Goal: Check status: Check status

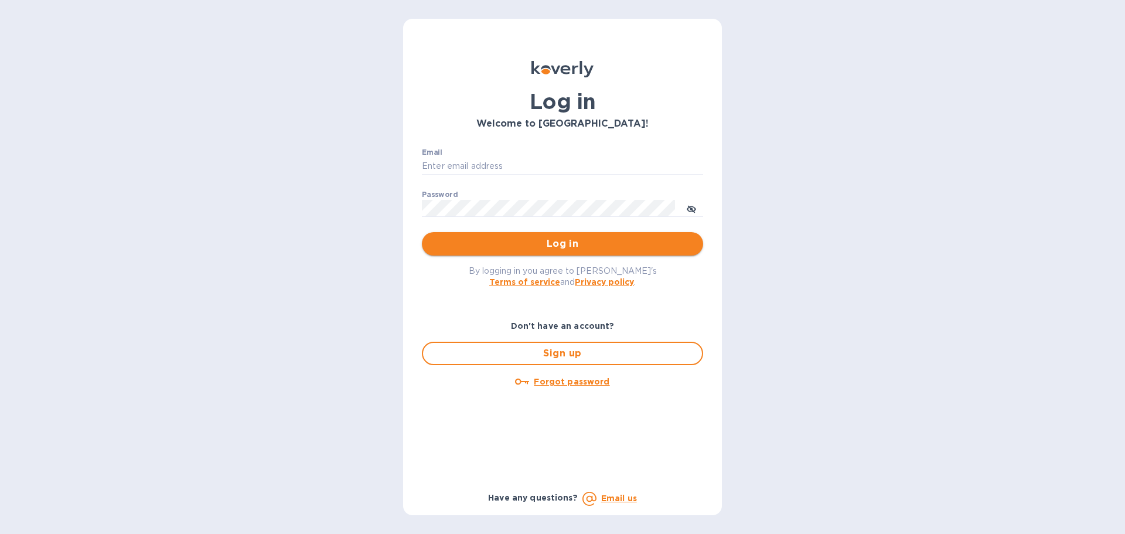
type input "[EMAIL_ADDRESS][DOMAIN_NAME]"
click at [521, 243] on span "Log in" at bounding box center [562, 244] width 262 height 14
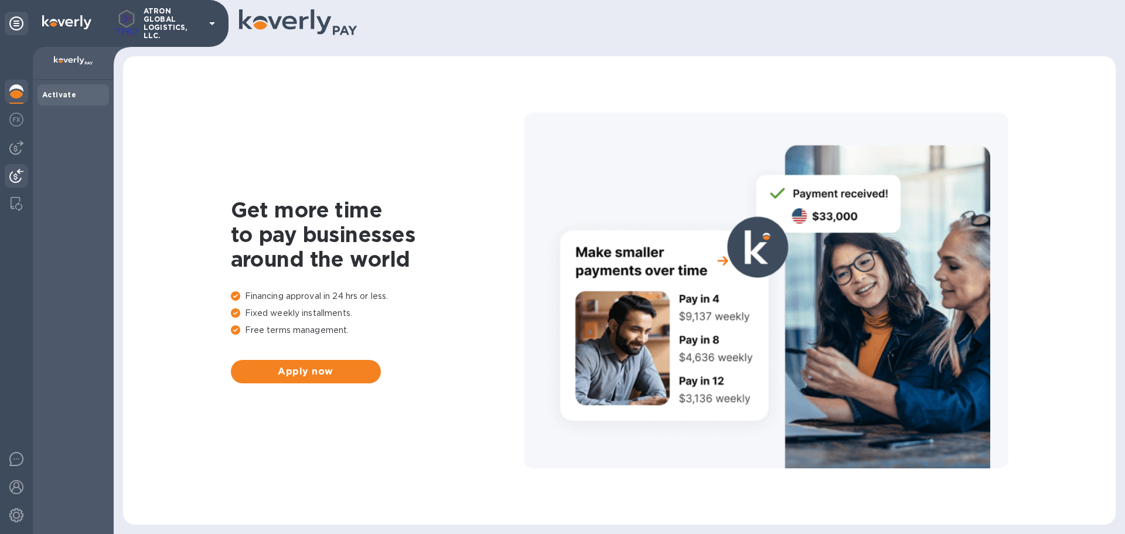
click at [11, 174] on img at bounding box center [16, 176] width 14 height 14
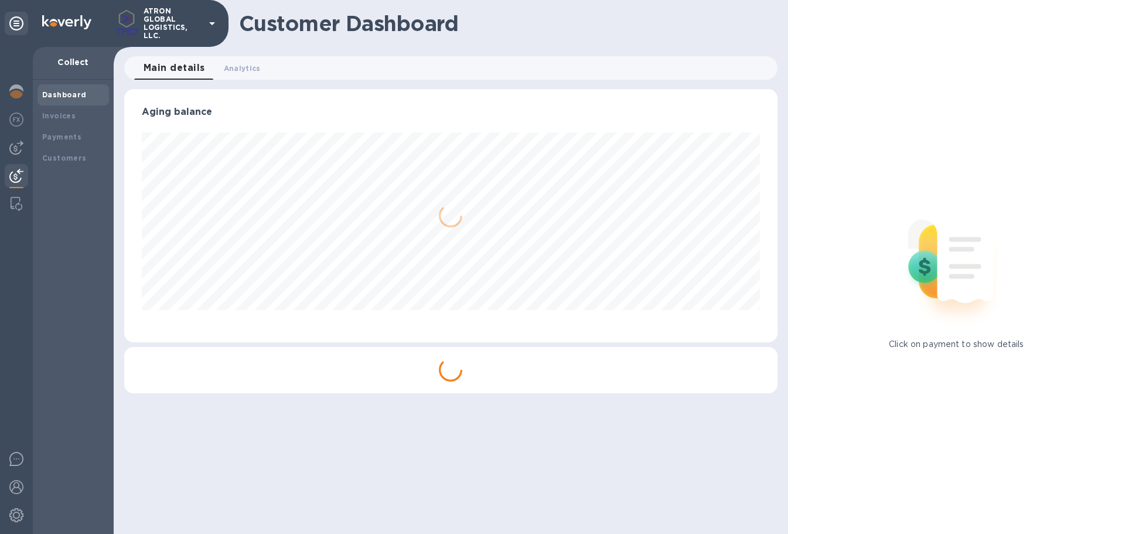
scroll to position [253, 653]
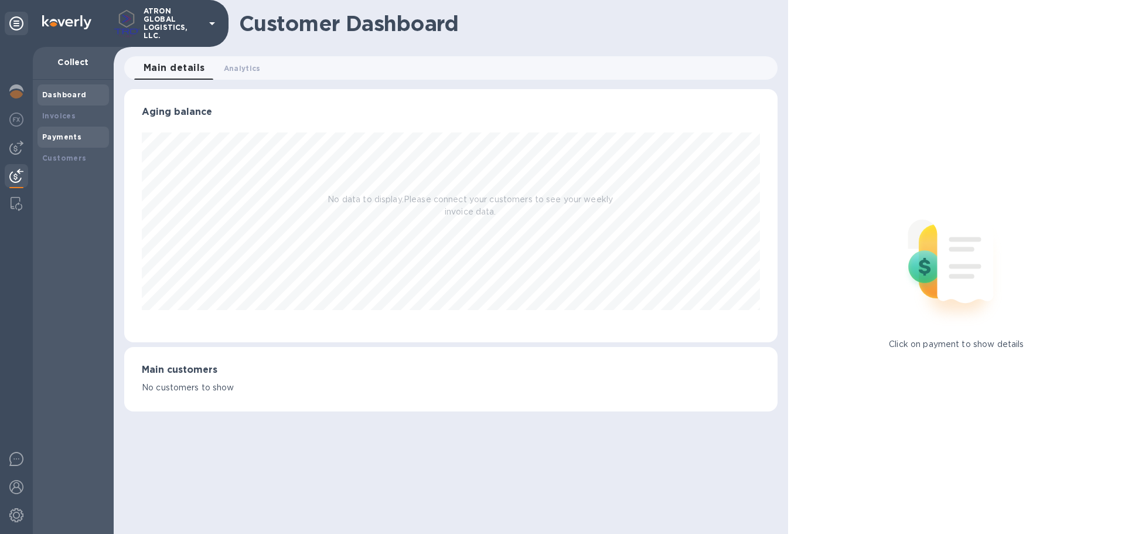
click at [63, 138] on b "Payments" at bounding box center [61, 136] width 39 height 9
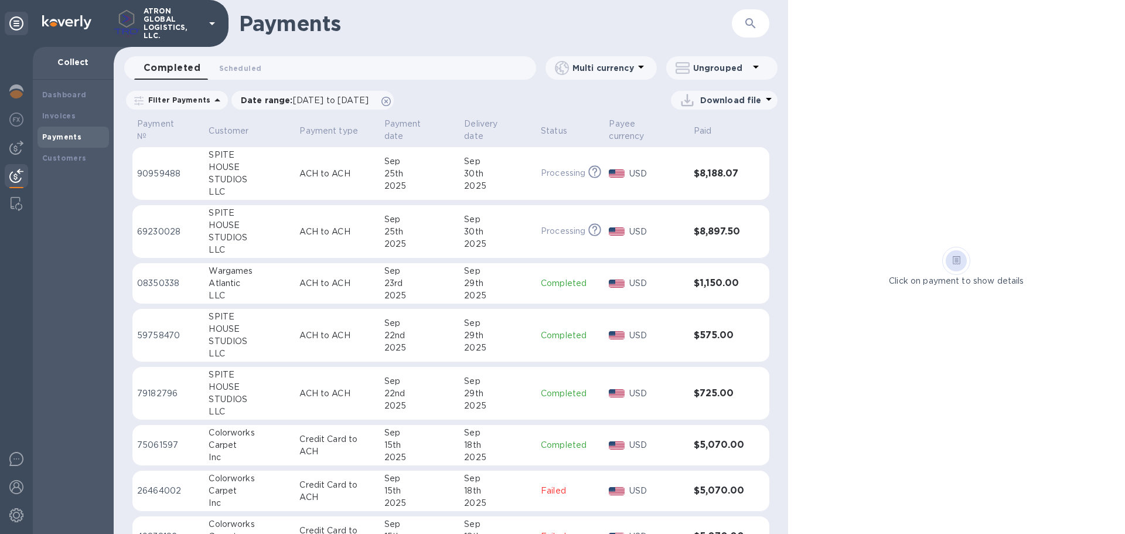
click at [473, 329] on div "29th" at bounding box center [497, 335] width 67 height 12
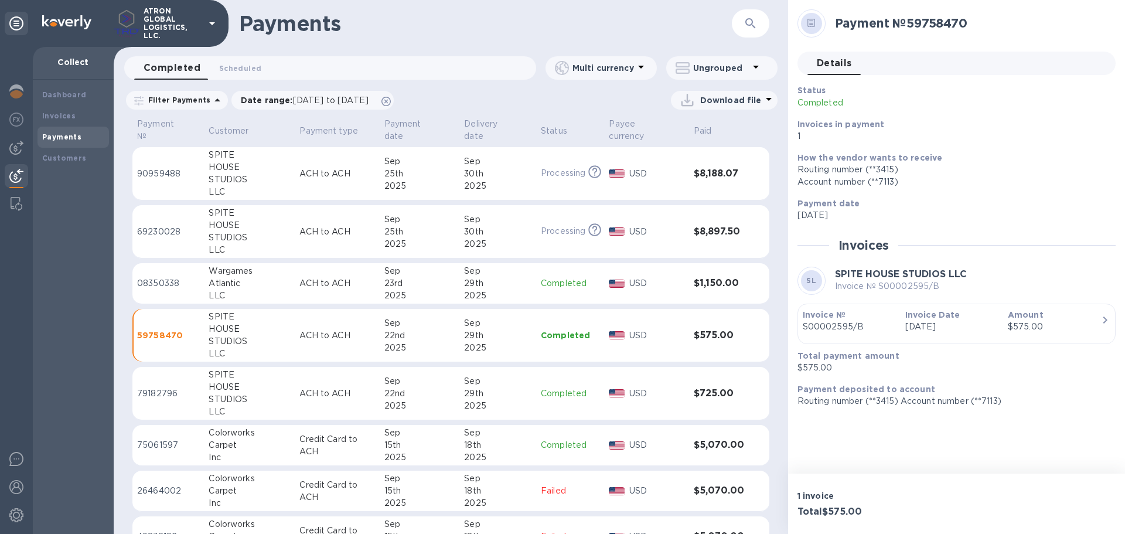
click at [464, 387] on div "29th" at bounding box center [497, 393] width 67 height 12
click at [662, 277] on p "USD" at bounding box center [656, 283] width 55 height 12
